Goal: Check status

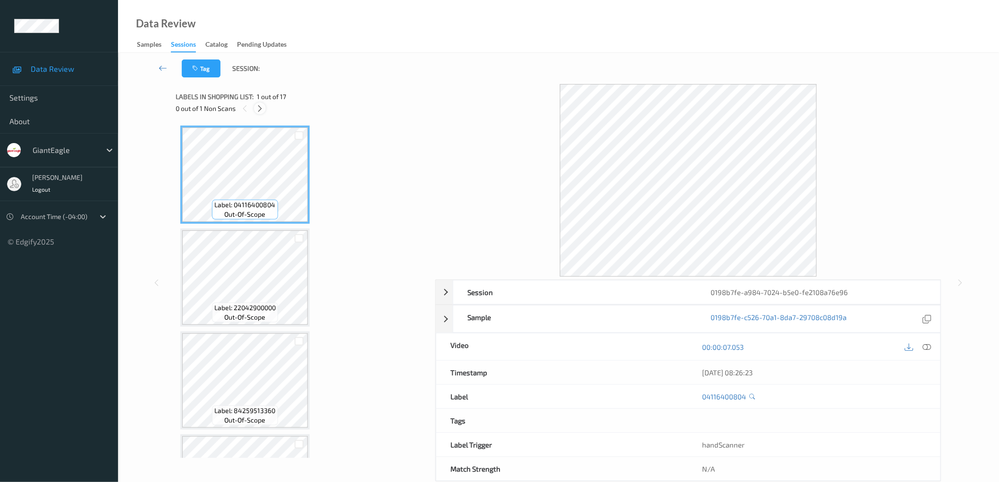
click at [260, 108] on icon at bounding box center [260, 108] width 8 height 8
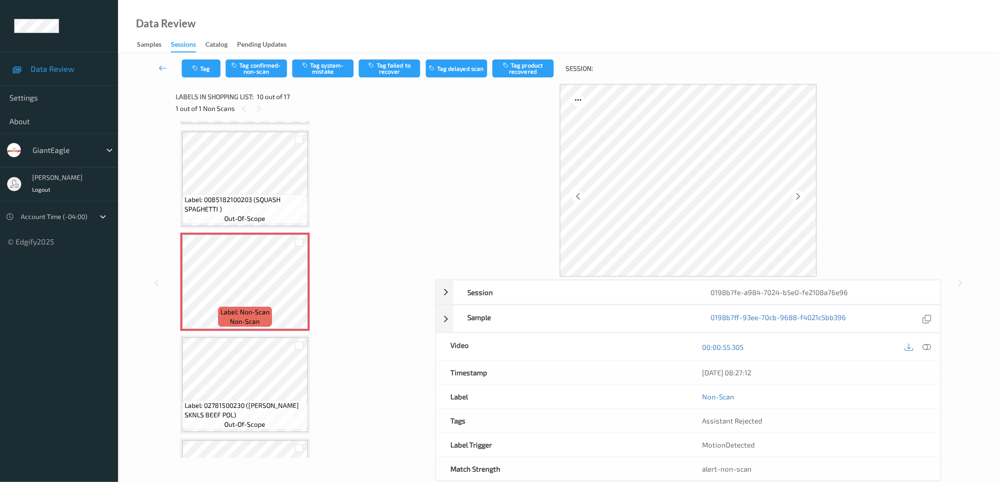
scroll to position [823, 0]
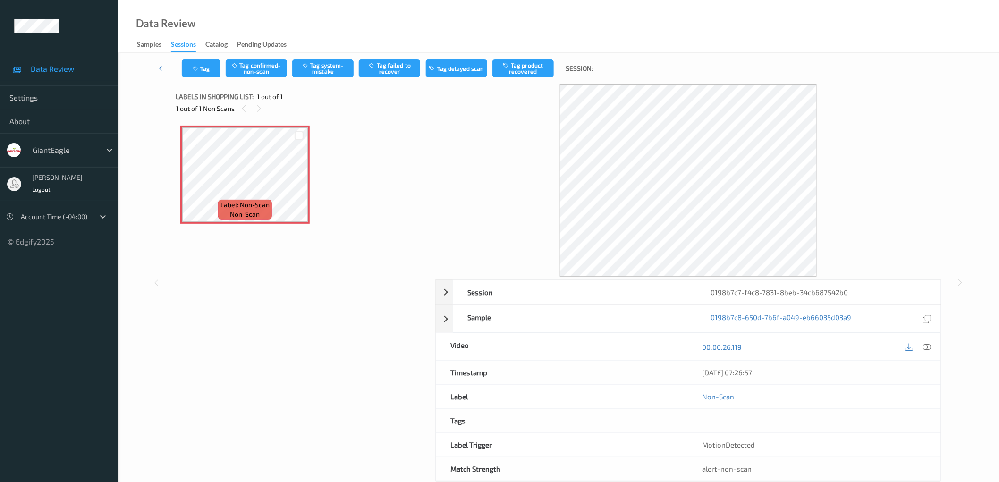
click at [400, 304] on div "Label: Non-Scan non-scan" at bounding box center [302, 241] width 253 height 241
